Goal: Task Accomplishment & Management: Manage account settings

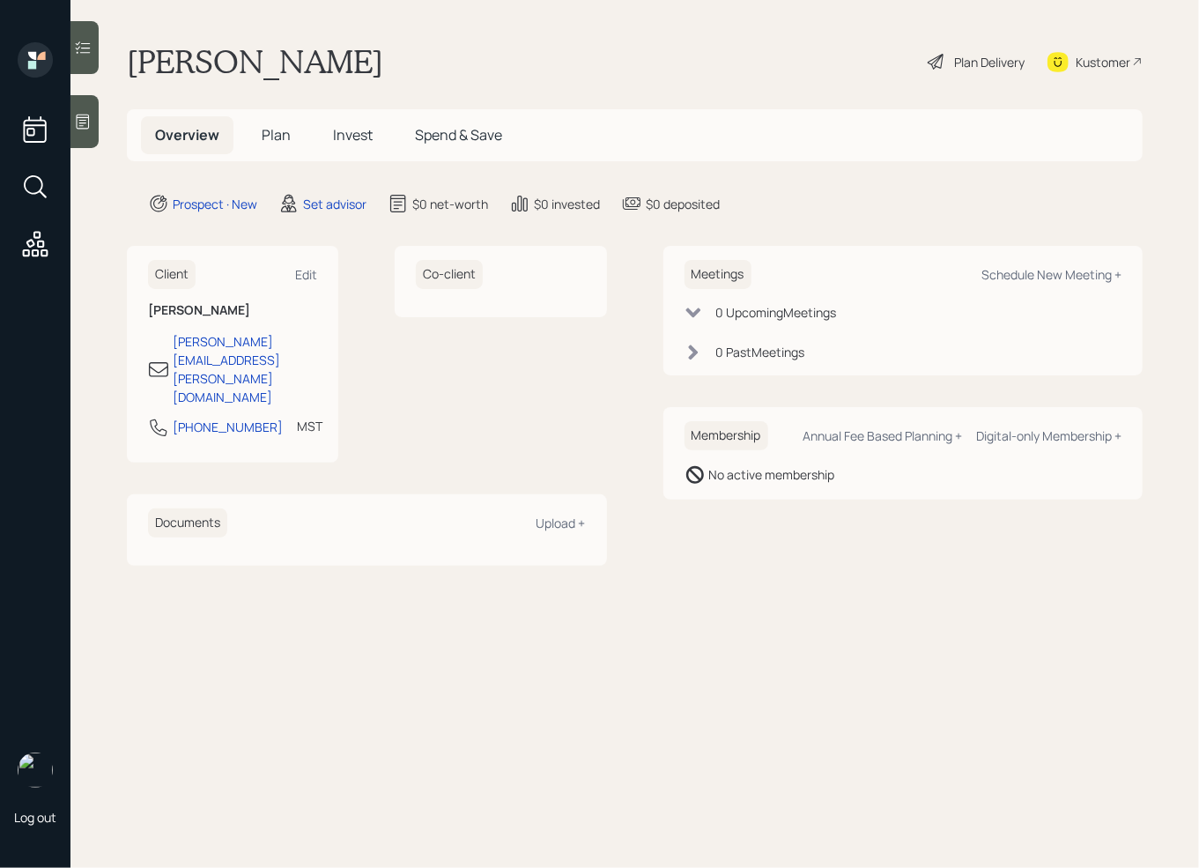
click at [80, 142] on div at bounding box center [85, 121] width 28 height 53
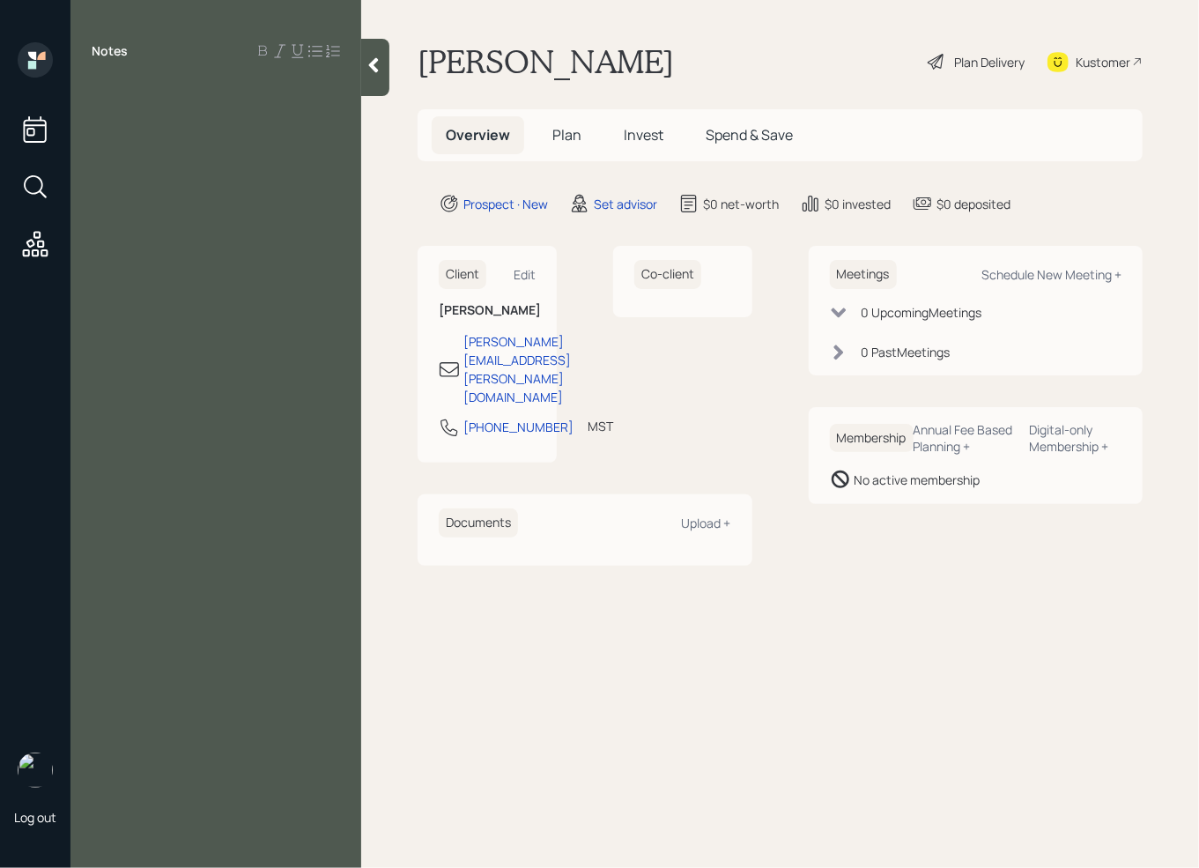
click at [708, 437] on div "Co-client" at bounding box center [682, 354] width 139 height 217
drag, startPoint x: 125, startPoint y: 136, endPoint x: 136, endPoint y: 100, distance: 36.8
click at [127, 130] on div "Notes" at bounding box center [216, 444] width 291 height 805
click at [142, 88] on div at bounding box center [216, 90] width 249 height 19
click at [282, 185] on div "IRA with [PERSON_NAME] [PERSON_NAME]- 56k" at bounding box center [216, 197] width 249 height 39
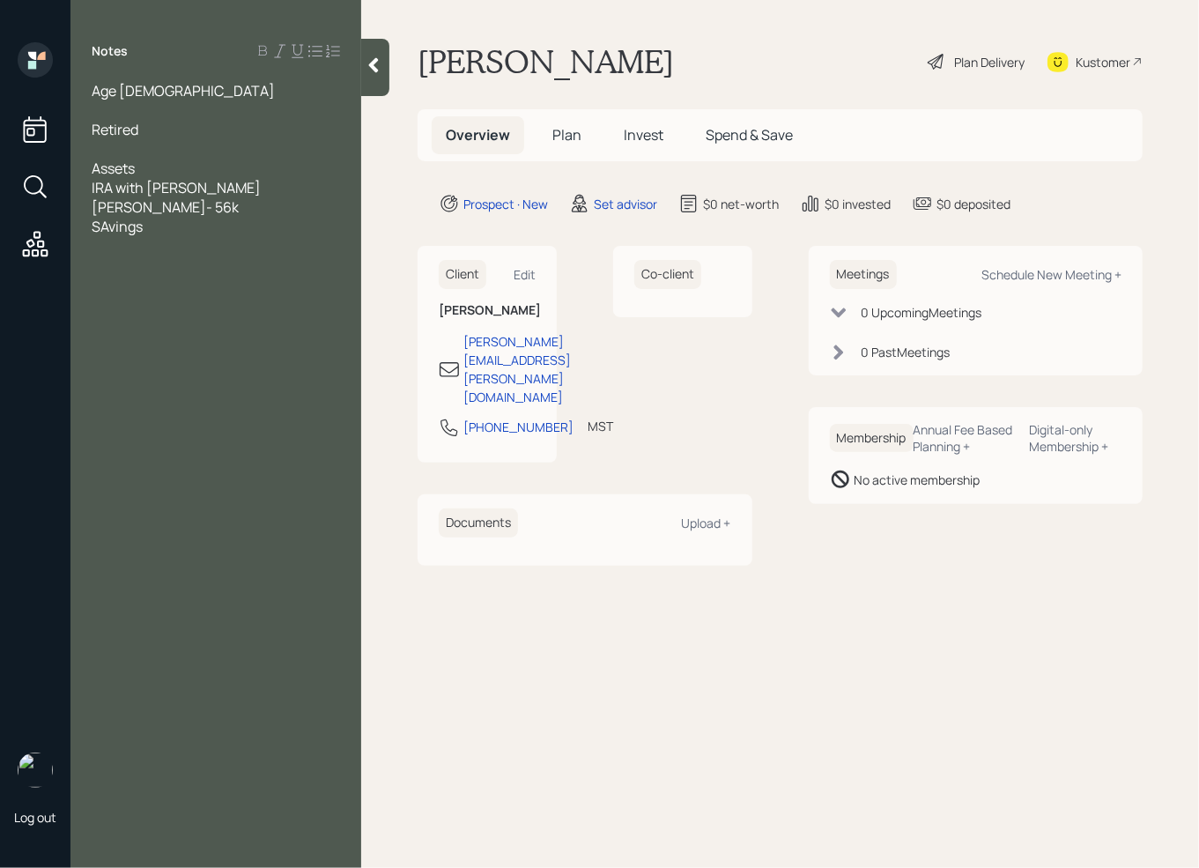
click at [109, 217] on span "SAvings" at bounding box center [117, 226] width 51 height 19
click at [161, 217] on div "Savings" at bounding box center [216, 226] width 249 height 19
click at [189, 298] on div "Notes Age [DEMOGRAPHIC_DATA] Retired Assets IRA with [PERSON_NAME] [PERSON_NAME…" at bounding box center [216, 444] width 291 height 805
click at [157, 294] on div "Wife -" at bounding box center [216, 303] width 249 height 19
click at [119, 275] on span "SS- 40k a year" at bounding box center [139, 284] width 94 height 19
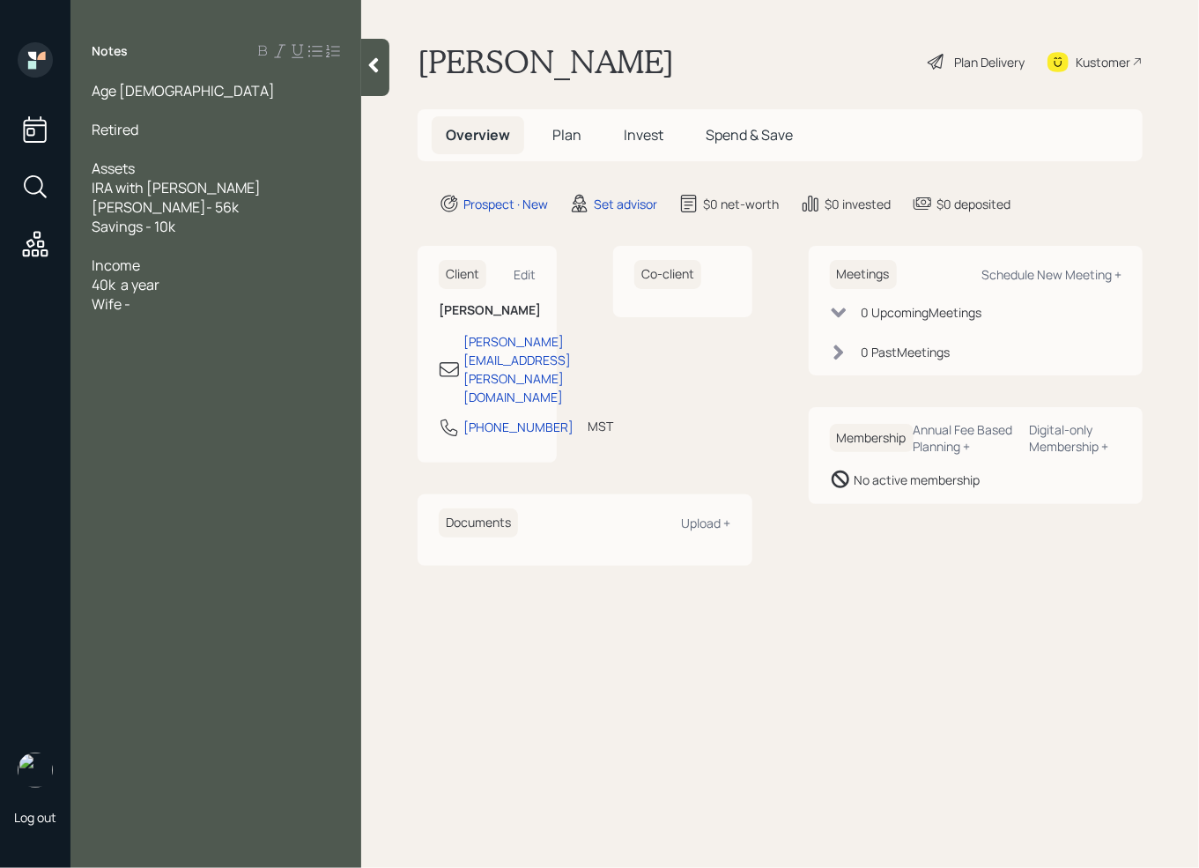
click at [212, 275] on div "40k a year" at bounding box center [216, 284] width 249 height 19
click at [169, 294] on div "Wife -" at bounding box center [216, 303] width 249 height 19
click at [114, 236] on div at bounding box center [216, 245] width 249 height 19
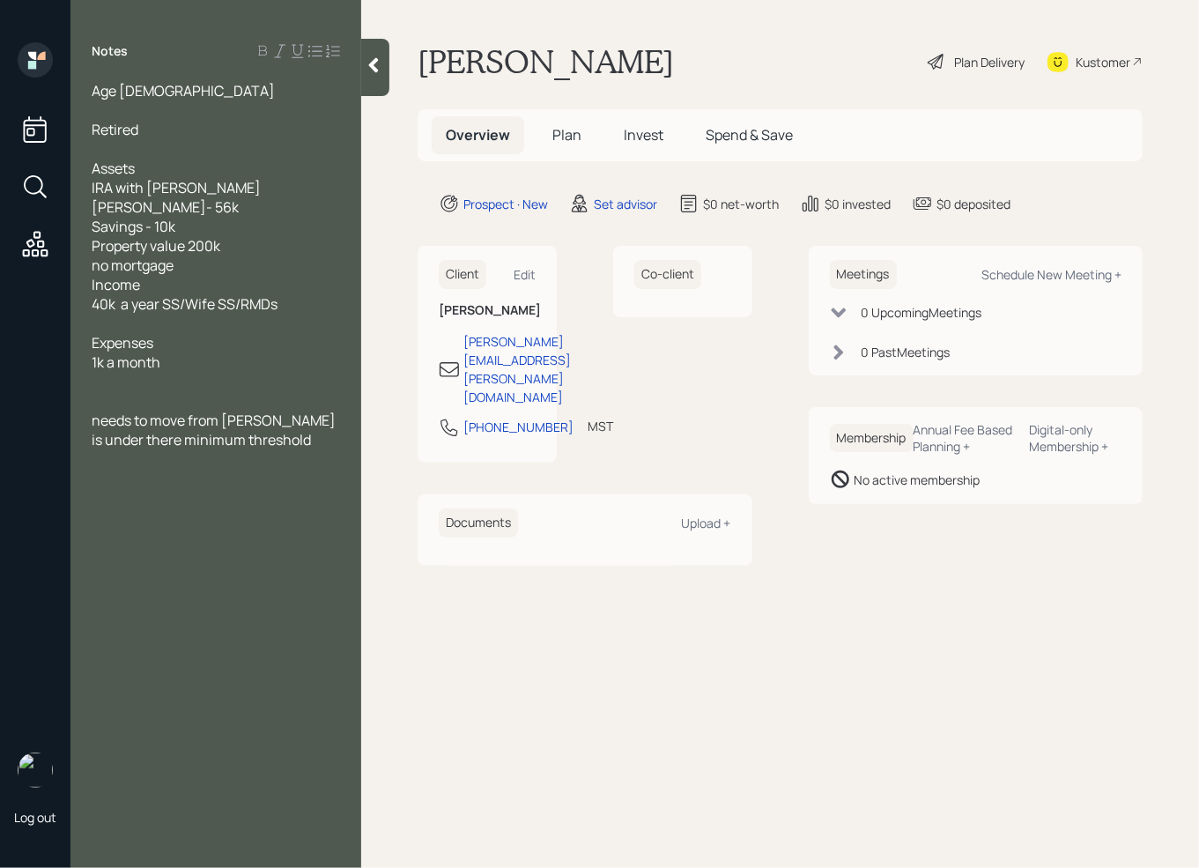
click at [282, 427] on div "needs to move from [PERSON_NAME] is under there minimum threshold" at bounding box center [216, 430] width 249 height 39
click at [245, 411] on span "needs to move from [PERSON_NAME] is under there minimum threshold" at bounding box center [215, 430] width 247 height 39
click at [115, 423] on span "needs to move from [GEOGRAPHIC_DATA] is under there minimum threshold" at bounding box center [212, 440] width 240 height 58
click at [244, 294] on span "40k a year SS/Wife SS/RMDs" at bounding box center [185, 303] width 186 height 19
click at [276, 294] on span "40k a year SS/Wife SS/(500)RMDs" at bounding box center [204, 303] width 224 height 19
